Goal: Transaction & Acquisition: Purchase product/service

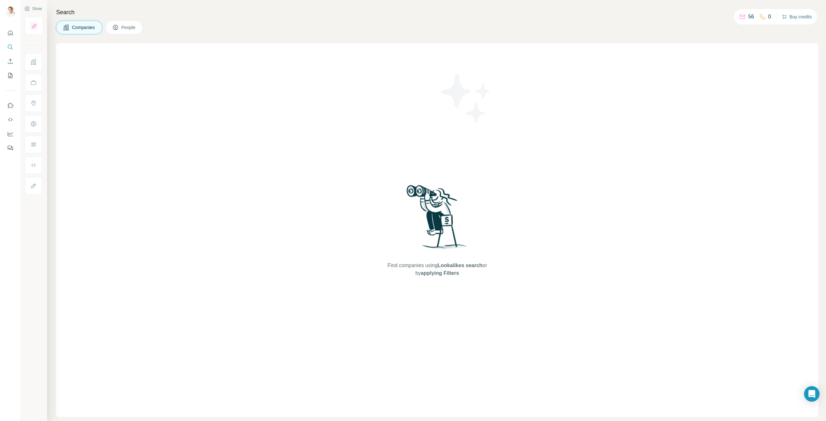
click at [795, 16] on button "Buy credits" at bounding box center [797, 16] width 30 height 9
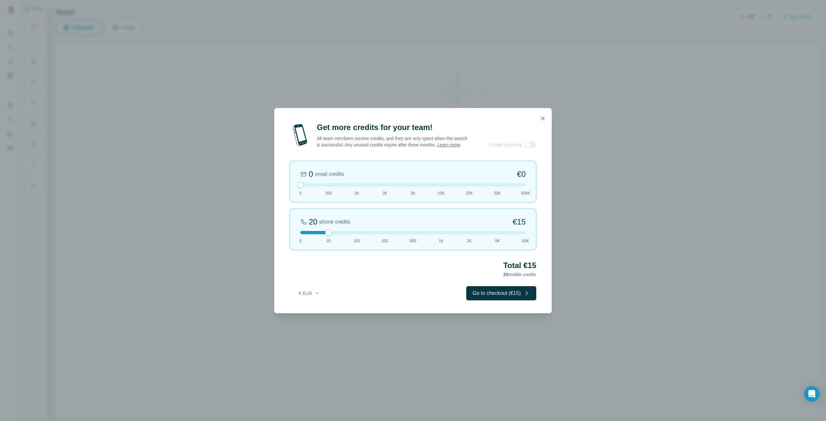
drag, startPoint x: 328, startPoint y: 190, endPoint x: 266, endPoint y: 192, distance: 62.3
click at [266, 192] on div "Get more credits for your team! All team members receive credits, and they are …" at bounding box center [413, 210] width 826 height 421
drag, startPoint x: 328, startPoint y: 234, endPoint x: 353, endPoint y: 239, distance: 24.7
click at [353, 239] on div "100 phone credits €[PHONE_NUMBER] 1K 2K 5K 50K" at bounding box center [413, 229] width 246 height 41
click at [508, 297] on button "Go to checkout (€72)" at bounding box center [501, 293] width 70 height 14
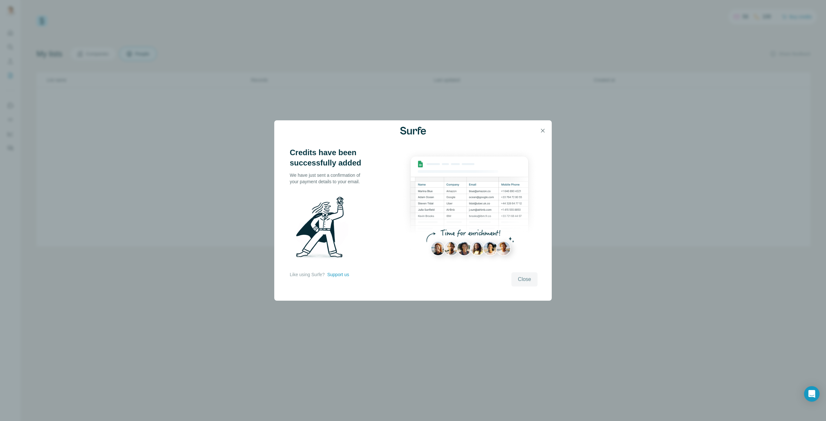
click at [524, 279] on span "Close" at bounding box center [524, 280] width 13 height 8
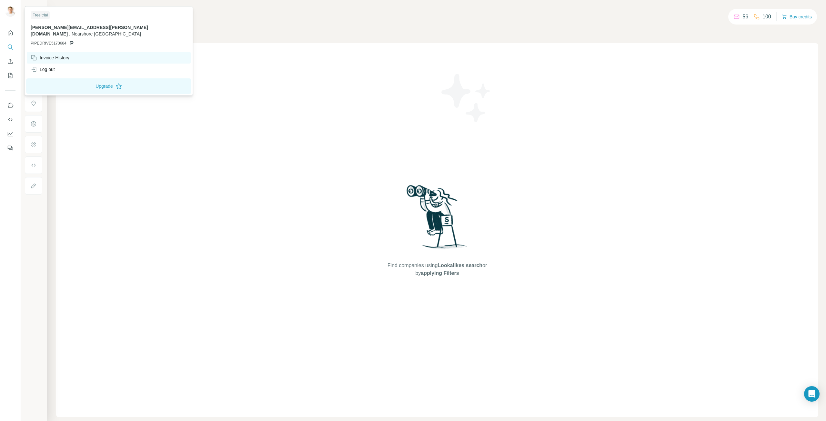
click at [65, 55] on div "Invoice History" at bounding box center [50, 58] width 39 height 6
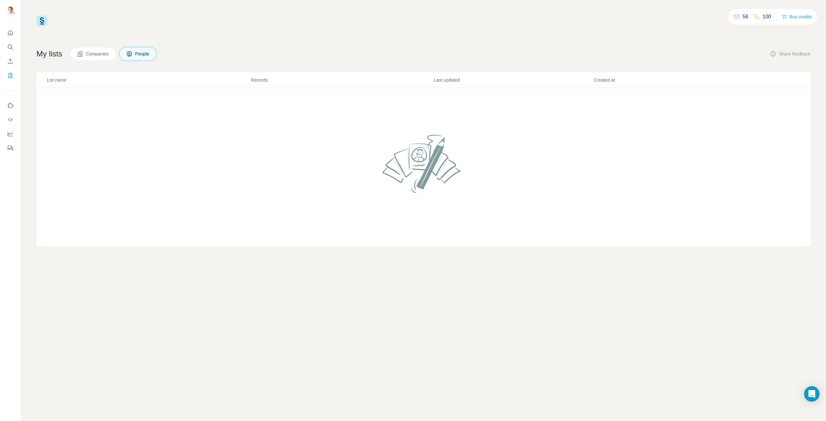
click at [331, 23] on div "56 100 Buy credits" at bounding box center [423, 20] width 774 height 11
click at [107, 54] on span "Companies" at bounding box center [98, 54] width 24 height 6
click at [136, 50] on button "People" at bounding box center [137, 54] width 37 height 14
click at [149, 54] on span "People" at bounding box center [142, 54] width 15 height 6
click at [297, 40] on div "56 100 Buy credits My lists Companies People Share feedback List name Records L…" at bounding box center [423, 130] width 774 height 231
